Goal: Navigation & Orientation: Understand site structure

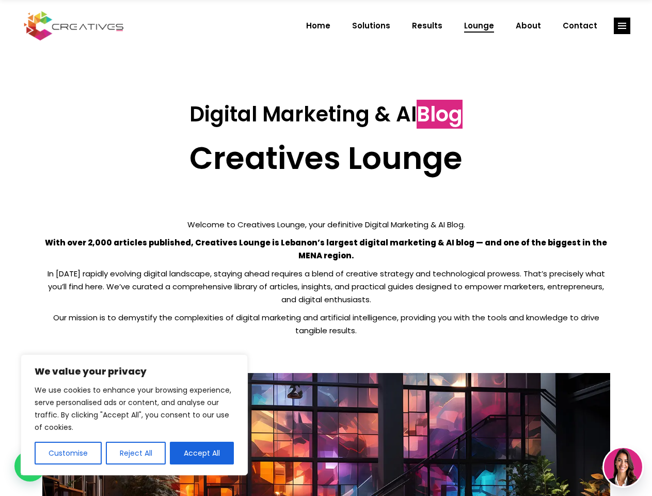
click at [326, 248] on p "With over 2,000 articles published, Creatives Lounge is Lebanon’s largest digit…" at bounding box center [326, 249] width 568 height 26
click at [68, 453] on button "Customise" at bounding box center [68, 452] width 67 height 23
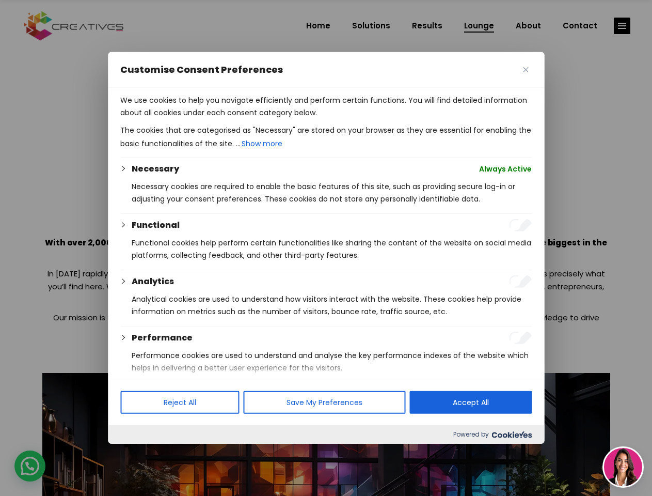
click at [135, 453] on div at bounding box center [326, 248] width 652 height 496
click at [202, 119] on p "We use cookies to help you navigate efficiently and perform certain functions. …" at bounding box center [325, 106] width 411 height 25
click at [622, 26] on div at bounding box center [326, 248] width 652 height 496
click at [623, 467] on img at bounding box center [623, 467] width 38 height 38
